Goal: Task Accomplishment & Management: Complete application form

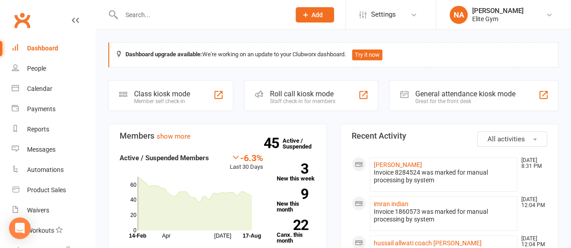
click at [209, 17] on input "text" at bounding box center [202, 15] width 166 height 13
click at [308, 14] on icon at bounding box center [305, 15] width 8 height 8
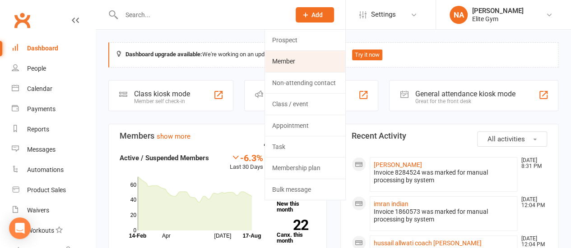
click at [308, 60] on link "Member" at bounding box center [305, 61] width 80 height 21
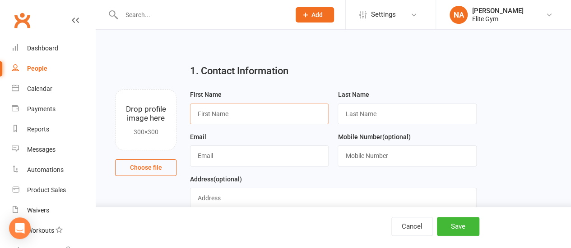
click at [220, 115] on input "text" at bounding box center [259, 114] width 138 height 21
type input "m"
click at [201, 15] on input "text" at bounding box center [202, 15] width 166 height 13
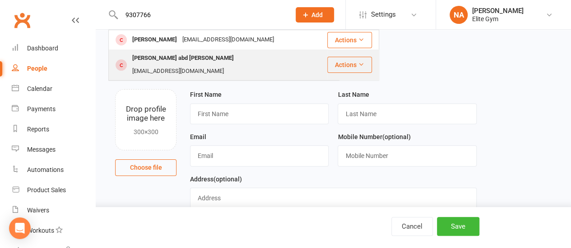
type input "9307766"
click at [187, 64] on div "[PERSON_NAME] abd [PERSON_NAME]" at bounding box center [182, 58] width 107 height 13
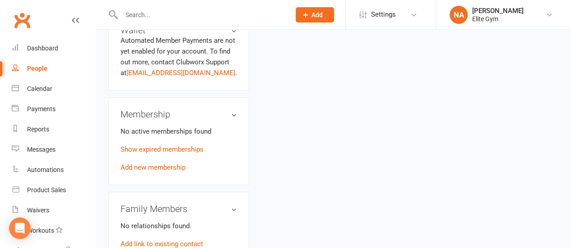
scroll to position [406, 0]
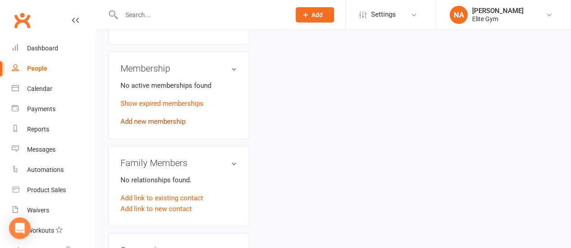
click at [149, 118] on link "Add new membership" at bounding box center [152, 122] width 65 height 8
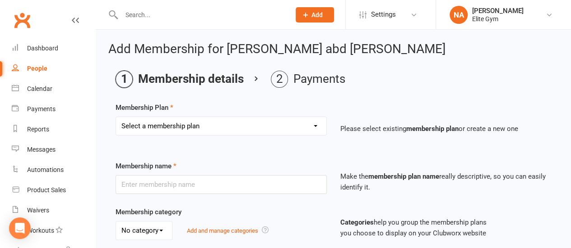
click at [179, 129] on select "Select a membership plan Create new Membership Plan 1 year Elite Membership 6 m…" at bounding box center [221, 126] width 210 height 18
select select "5"
click at [116, 117] on select "Select a membership plan Create new Membership Plan 1 year Elite Membership 6 m…" at bounding box center [221, 126] width 210 height 18
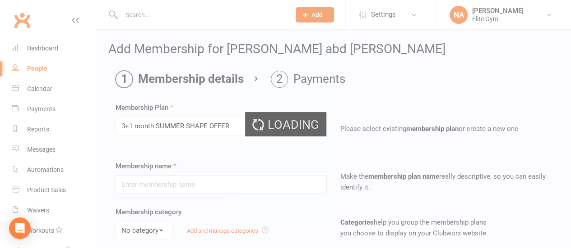
type input "3+1 month SUMMER SHAPE OFFER"
select select "0"
type input "4"
select select "2"
type input "0"
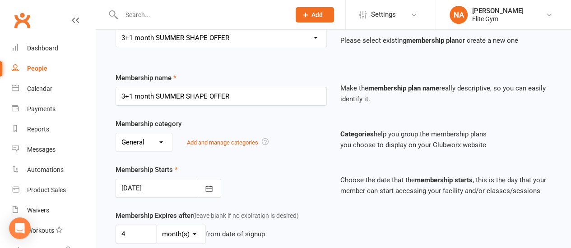
scroll to position [90, 0]
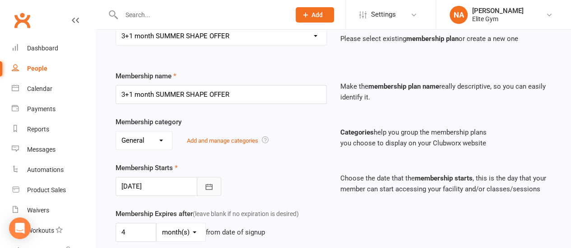
click at [207, 184] on icon "button" at bounding box center [208, 187] width 9 height 9
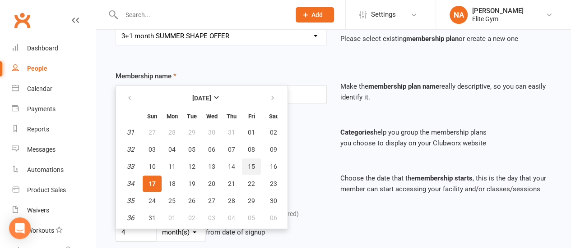
click at [254, 166] on button "15" at bounding box center [251, 167] width 19 height 16
type input "[DATE]"
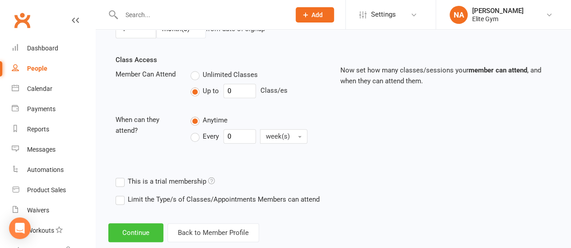
scroll to position [311, 0]
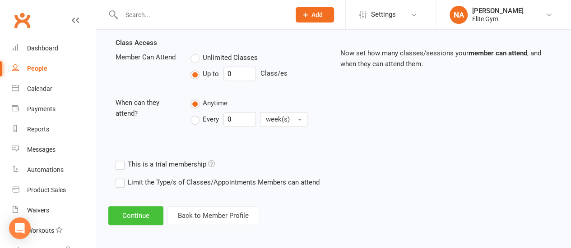
click at [141, 217] on button "Continue" at bounding box center [135, 216] width 55 height 19
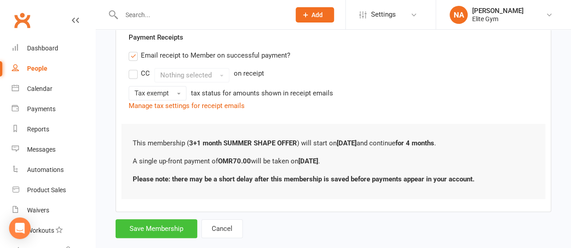
scroll to position [180, 0]
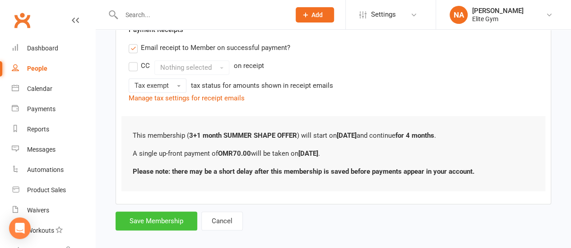
click at [145, 222] on button "Save Membership" at bounding box center [156, 221] width 82 height 19
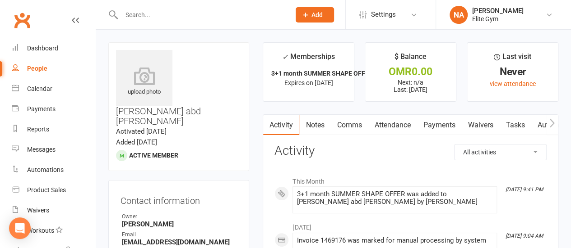
click at [201, 19] on input "text" at bounding box center [202, 15] width 166 height 13
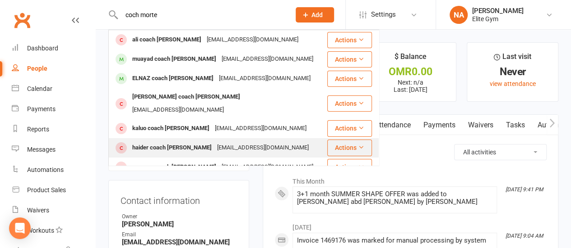
type input "coch morte"
click at [214, 142] on div "[EMAIL_ADDRESS][DOMAIN_NAME]" at bounding box center [262, 148] width 97 height 13
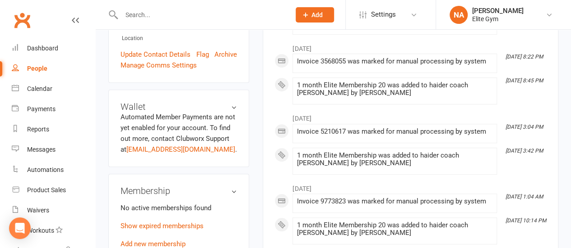
scroll to position [316, 0]
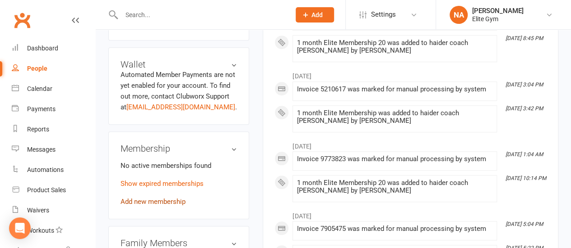
click at [157, 198] on link "Add new membership" at bounding box center [152, 202] width 65 height 8
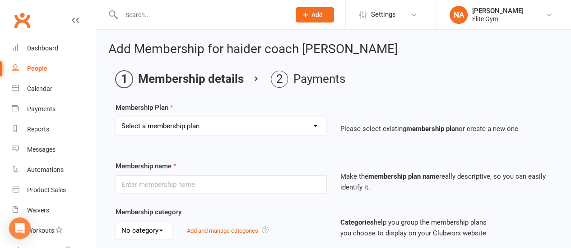
click at [175, 124] on select "Select a membership plan Create new Membership Plan 1 year Elite Membership 6 m…" at bounding box center [221, 126] width 210 height 18
select select "7"
click at [116, 117] on select "Select a membership plan Create new Membership Plan 1 year Elite Membership 6 m…" at bounding box center [221, 126] width 210 height 18
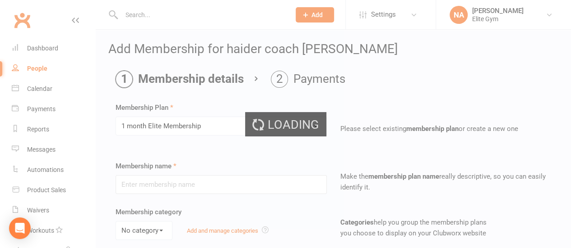
type input "1 month Elite Membership"
select select "0"
type input "1"
select select "2"
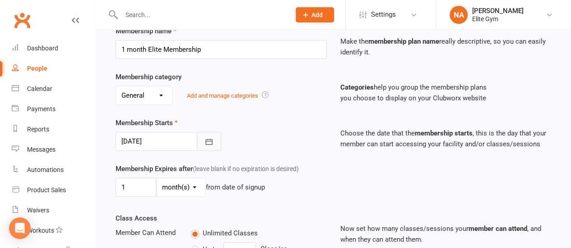
click at [202, 141] on button "button" at bounding box center [209, 141] width 24 height 19
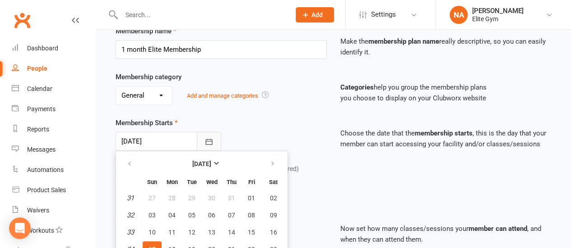
scroll to position [178, 0]
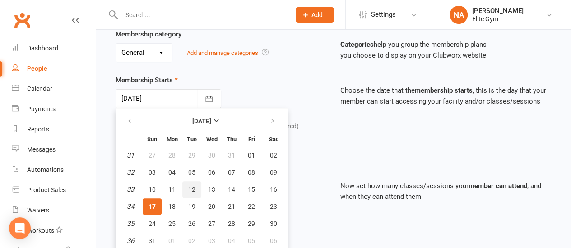
click at [197, 187] on button "12" at bounding box center [191, 190] width 19 height 16
type input "[DATE]"
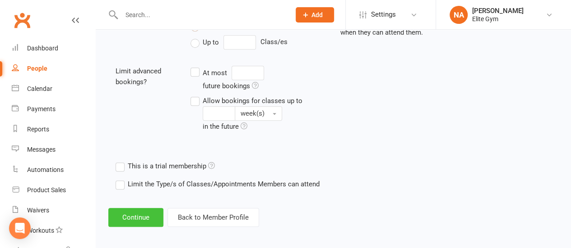
scroll to position [344, 0]
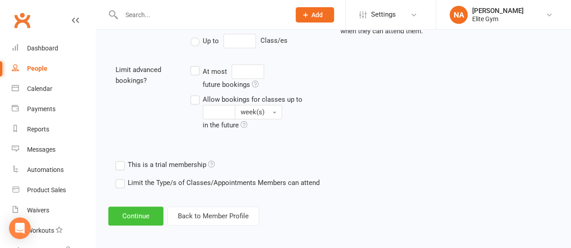
click at [134, 212] on button "Continue" at bounding box center [135, 216] width 55 height 19
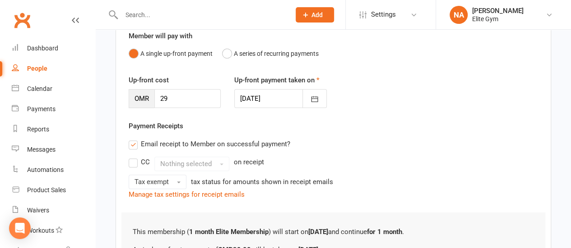
scroll to position [180, 0]
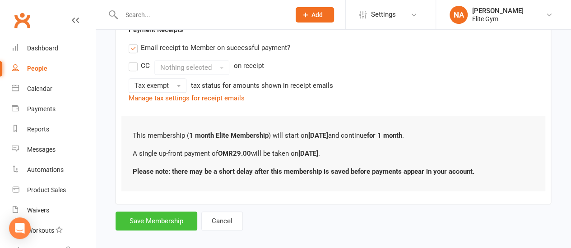
click at [145, 224] on button "Save Membership" at bounding box center [156, 221] width 82 height 19
